Goal: Transaction & Acquisition: Purchase product/service

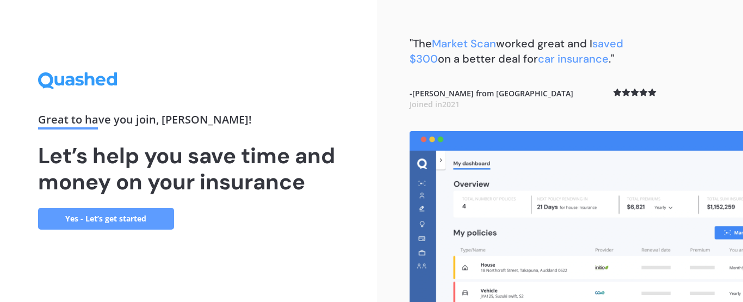
click at [125, 214] on link "Yes - Let’s get started" at bounding box center [106, 219] width 136 height 22
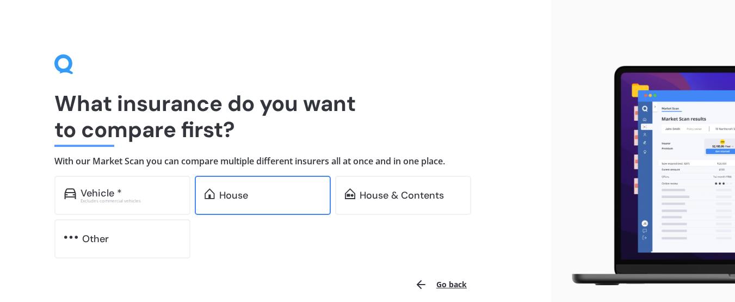
click at [262, 198] on div "House" at bounding box center [270, 195] width 102 height 11
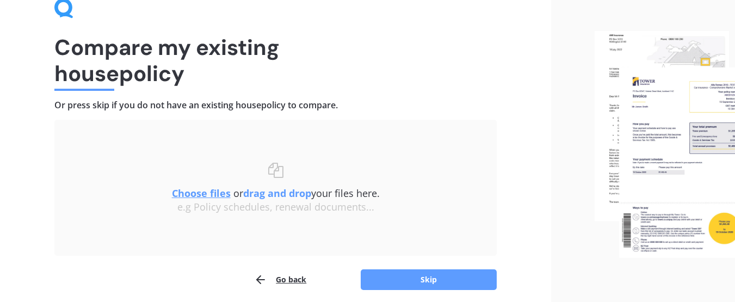
scroll to position [99, 0]
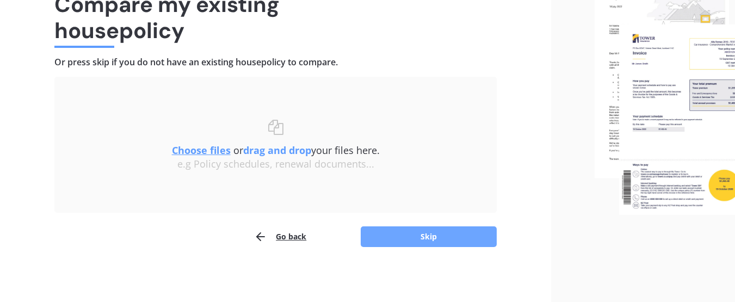
click at [422, 237] on button "Skip" at bounding box center [428, 236] width 136 height 21
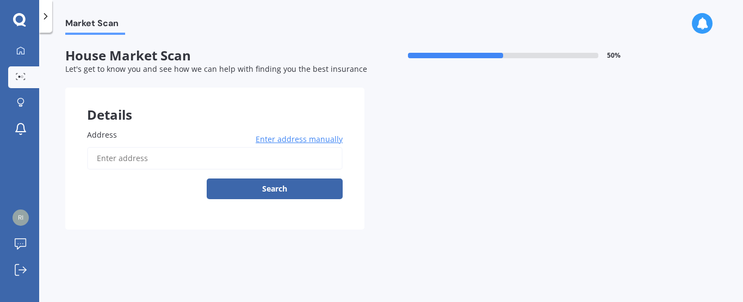
click at [233, 158] on input "Address" at bounding box center [215, 158] width 256 height 23
type input "[STREET_ADDRESS]"
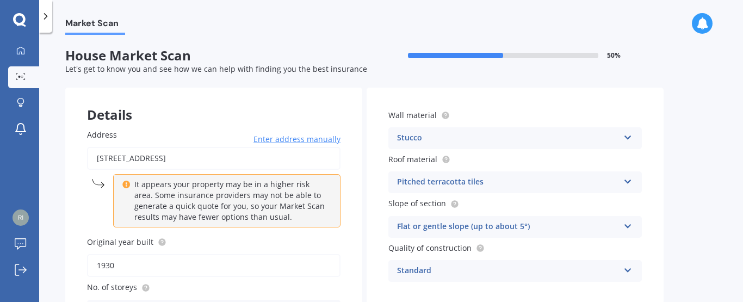
click at [632, 177] on icon at bounding box center [627, 180] width 9 height 8
click at [681, 170] on div "Market Scan House Market Scan 50 % Let's get to know you and see how we can hel…" at bounding box center [391, 169] width 704 height 269
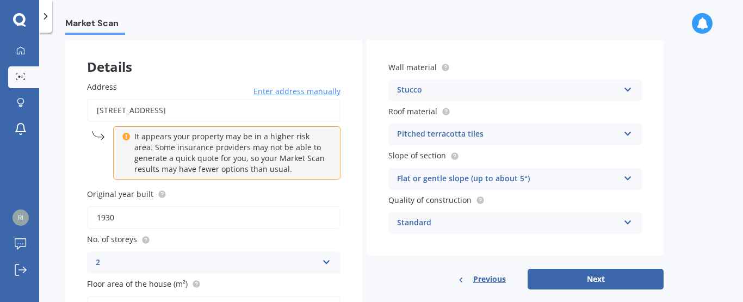
scroll to position [54, 0]
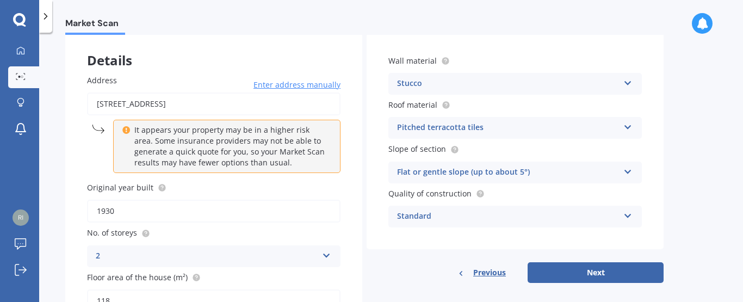
click at [630, 169] on icon at bounding box center [627, 170] width 9 height 8
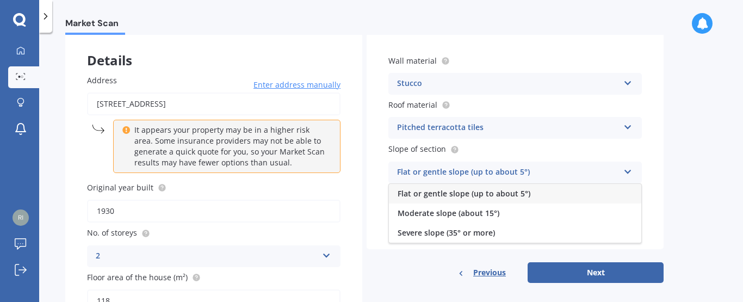
click at [630, 169] on icon at bounding box center [627, 170] width 9 height 8
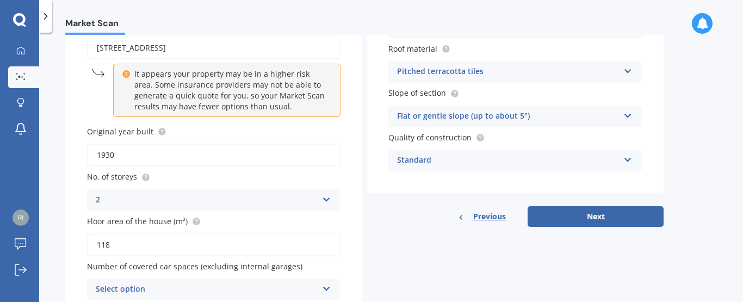
scroll to position [159, 0]
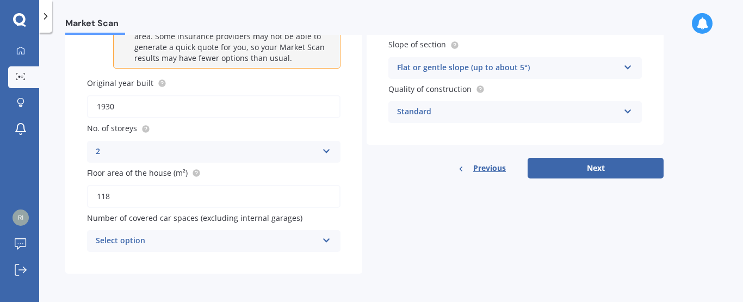
click at [626, 108] on icon at bounding box center [627, 109] width 9 height 8
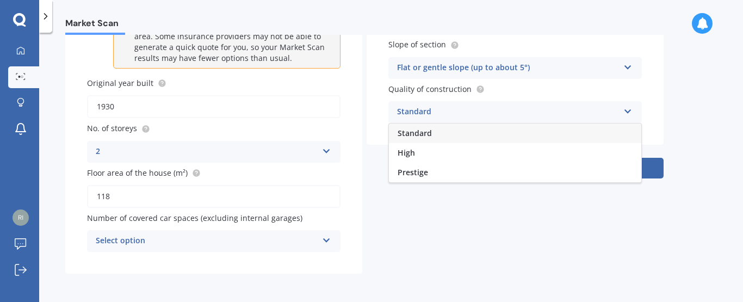
click at [626, 108] on icon at bounding box center [627, 109] width 9 height 8
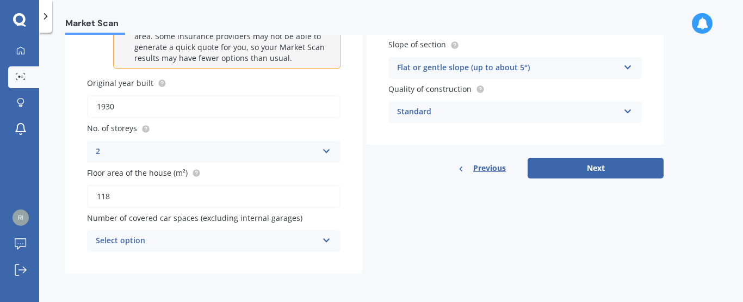
click at [326, 152] on icon at bounding box center [326, 149] width 9 height 8
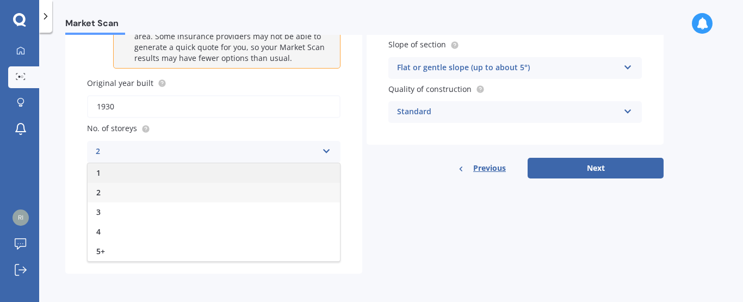
click at [171, 179] on div "1" at bounding box center [214, 173] width 252 height 20
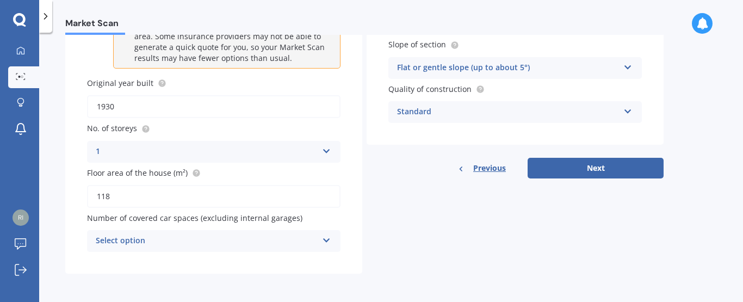
click at [324, 239] on icon at bounding box center [326, 238] width 9 height 8
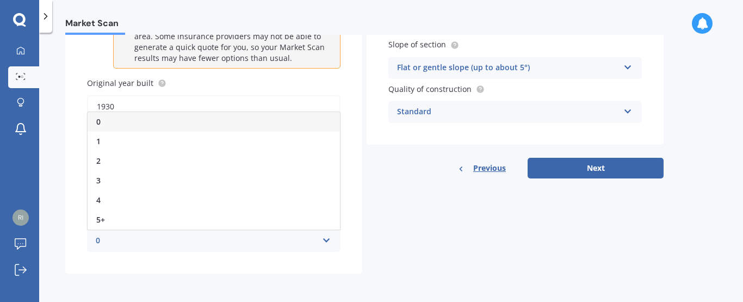
click at [322, 239] on icon at bounding box center [326, 238] width 9 height 8
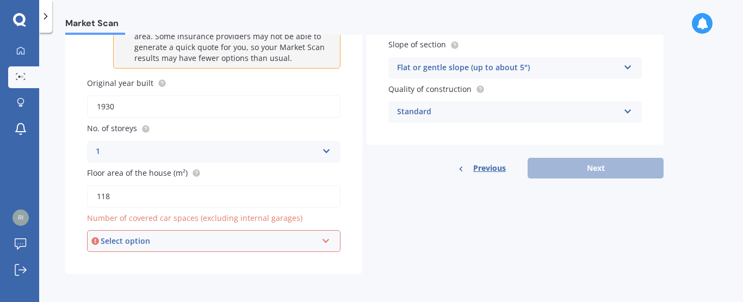
click at [194, 236] on div "Select option" at bounding box center [209, 241] width 216 height 12
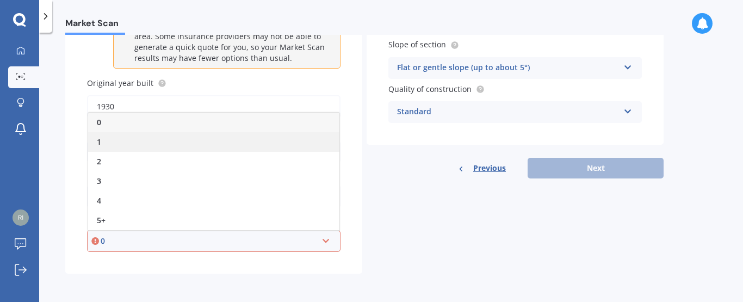
click at [139, 147] on div "1" at bounding box center [213, 142] width 251 height 20
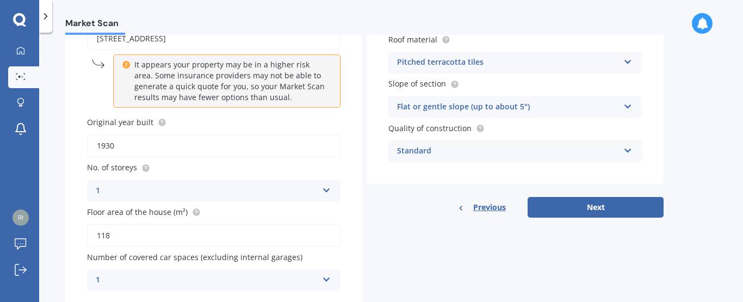
scroll to position [104, 0]
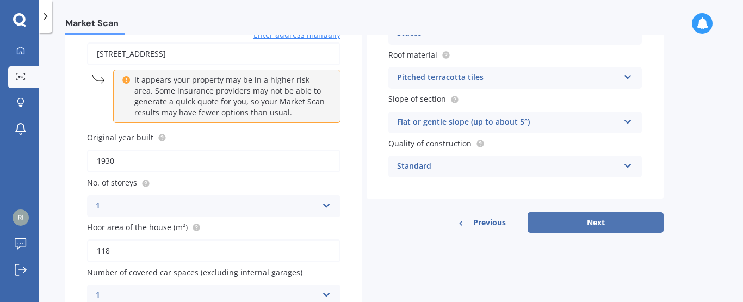
click at [601, 219] on button "Next" at bounding box center [595, 222] width 136 height 21
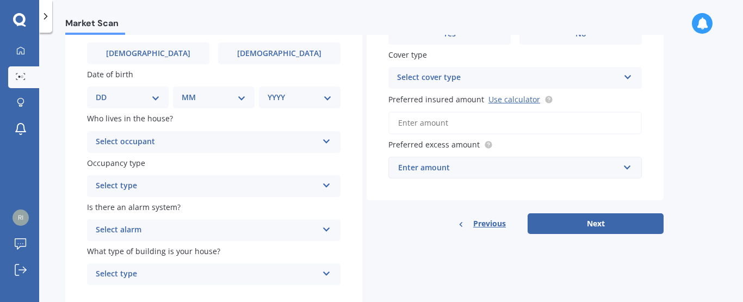
scroll to position [109, 0]
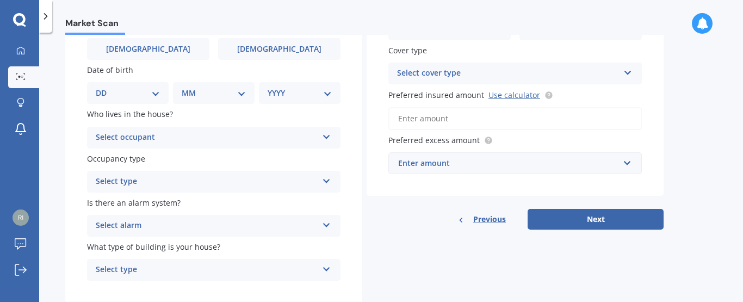
click at [327, 139] on icon at bounding box center [326, 135] width 9 height 8
click at [110, 158] on span "Owner" at bounding box center [108, 158] width 24 height 10
click at [326, 178] on icon at bounding box center [326, 179] width 9 height 8
click at [108, 199] on span "Permanent" at bounding box center [116, 202] width 41 height 10
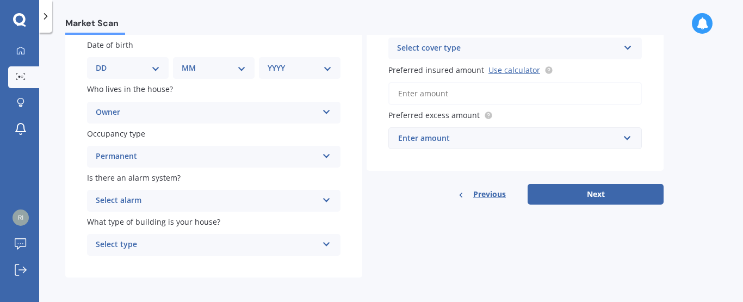
scroll to position [138, 0]
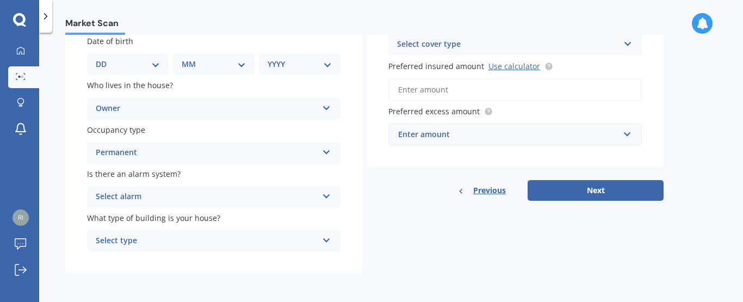
click at [323, 198] on icon at bounding box center [326, 194] width 9 height 8
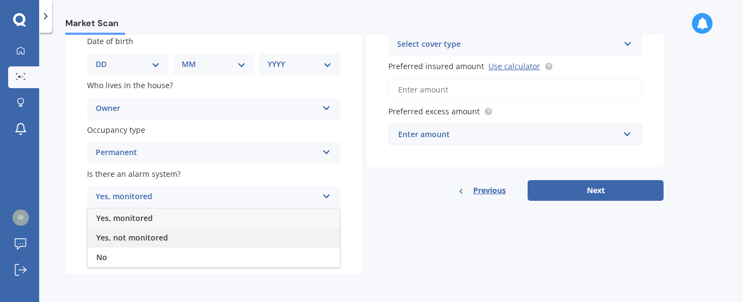
click at [129, 238] on span "Yes, not monitored" at bounding box center [132, 237] width 72 height 10
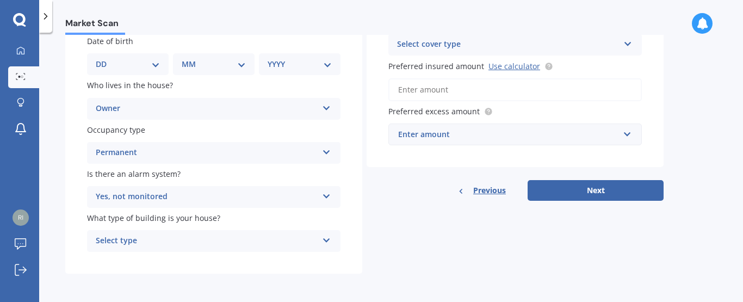
click at [333, 238] on div "Select type Freestanding Multi-unit (in a block of 6 or less) Multi-unit (in a …" at bounding box center [213, 241] width 253 height 22
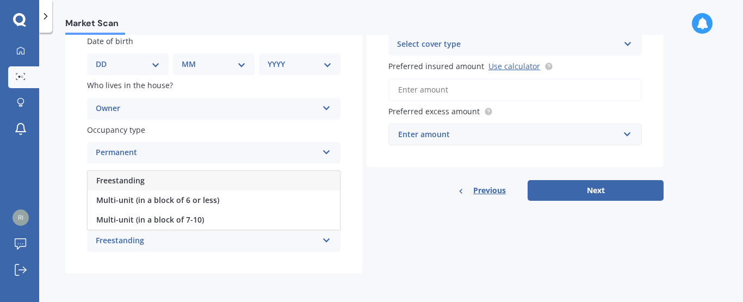
click at [195, 242] on div "Freestanding" at bounding box center [207, 240] width 222 height 13
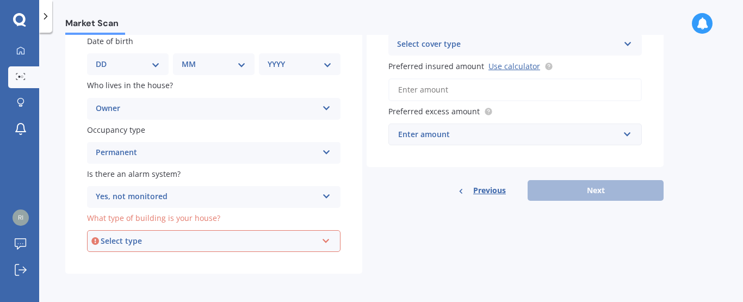
click at [195, 242] on div "Select type" at bounding box center [209, 241] width 216 height 12
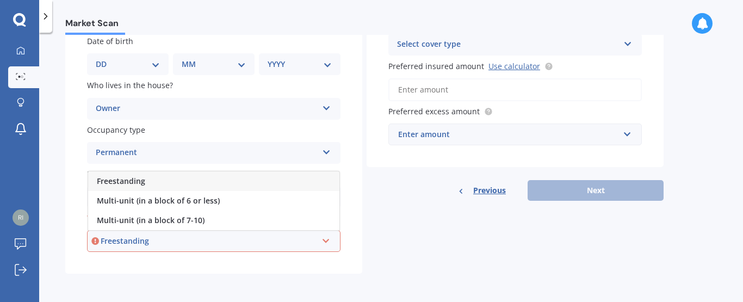
click at [149, 179] on div "Freestanding" at bounding box center [213, 181] width 251 height 20
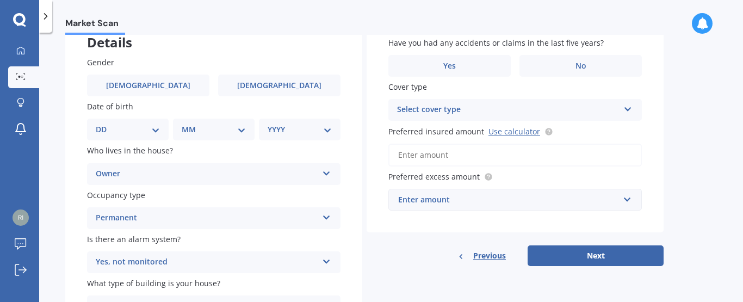
scroll to position [29, 0]
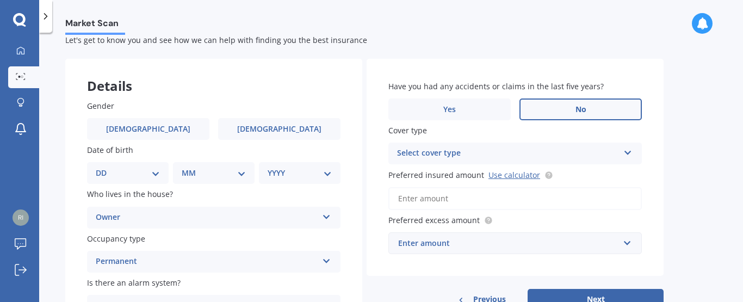
click at [581, 107] on span "No" at bounding box center [580, 109] width 11 height 9
click at [0, 0] on input "No" at bounding box center [0, 0] width 0 height 0
click at [627, 154] on icon at bounding box center [627, 151] width 9 height 8
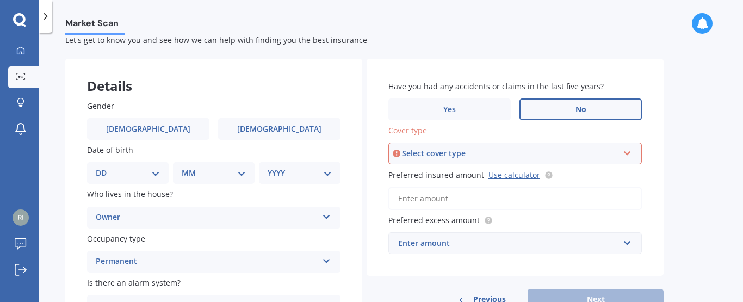
click at [627, 154] on icon at bounding box center [627, 151] width 9 height 8
click at [446, 153] on div "High" at bounding box center [510, 153] width 216 height 12
click at [631, 155] on icon at bounding box center [627, 151] width 9 height 8
click at [413, 177] on span "High" at bounding box center [406, 174] width 17 height 10
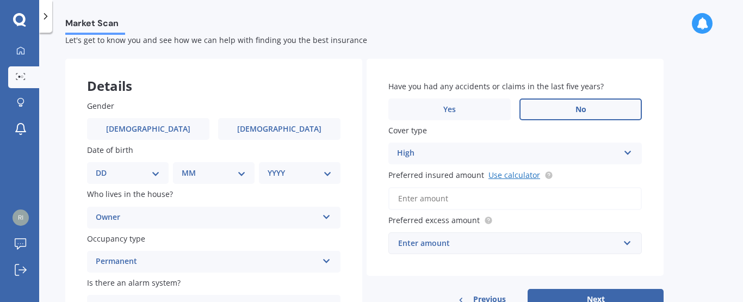
click at [513, 175] on link "Use calculator" at bounding box center [514, 175] width 52 height 10
